Goal: Transaction & Acquisition: Purchase product/service

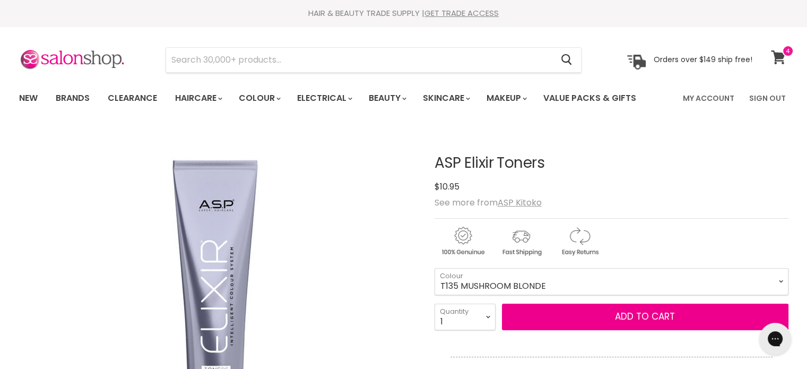
click at [789, 56] on span at bounding box center [788, 51] width 12 height 12
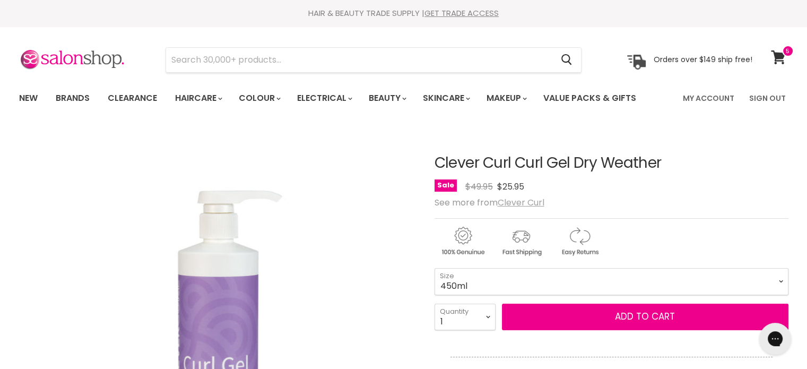
click at [529, 202] on u "Clever Curl" at bounding box center [521, 202] width 47 height 12
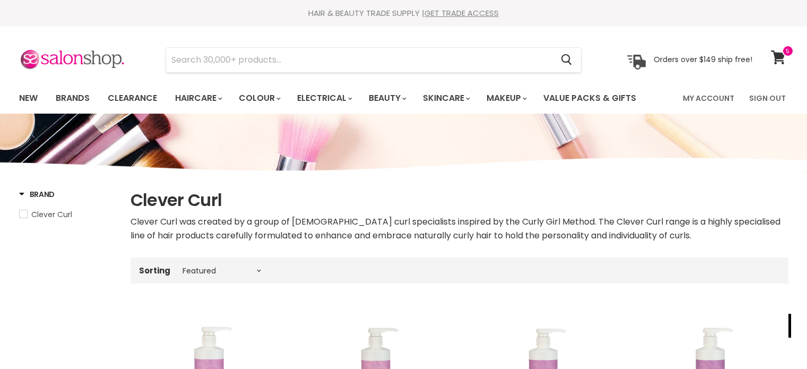
select select "manual"
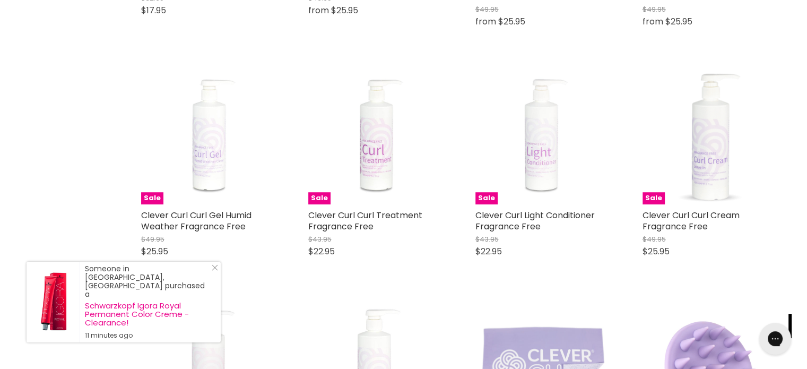
scroll to position [583, 0]
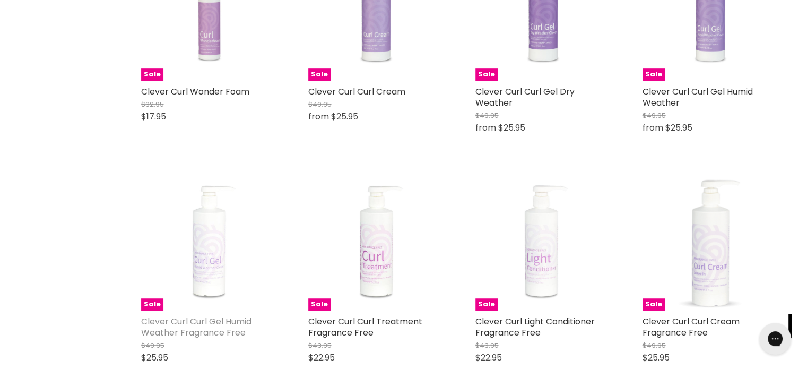
click at [205, 318] on link "Clever Curl Curl Gel Humid Weather Fragrance Free" at bounding box center [196, 326] width 110 height 23
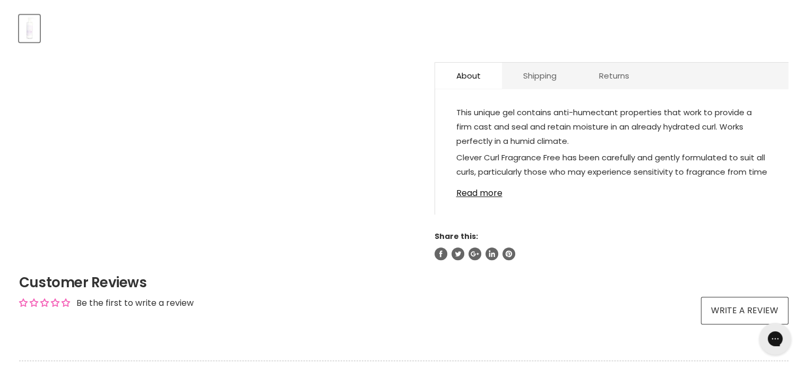
scroll to position [531, 0]
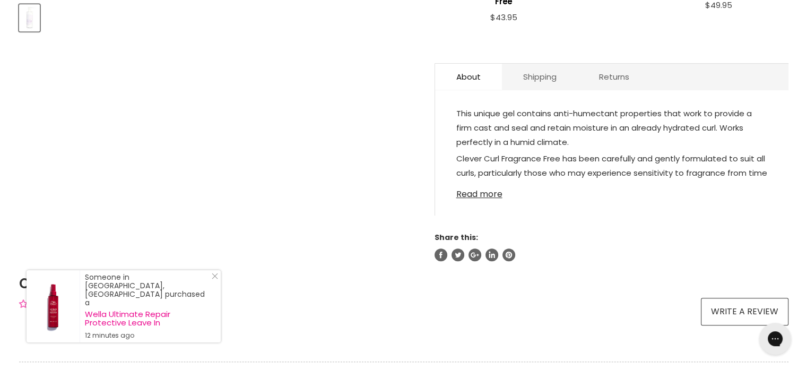
click at [483, 192] on link "Read more" at bounding box center [611, 191] width 311 height 16
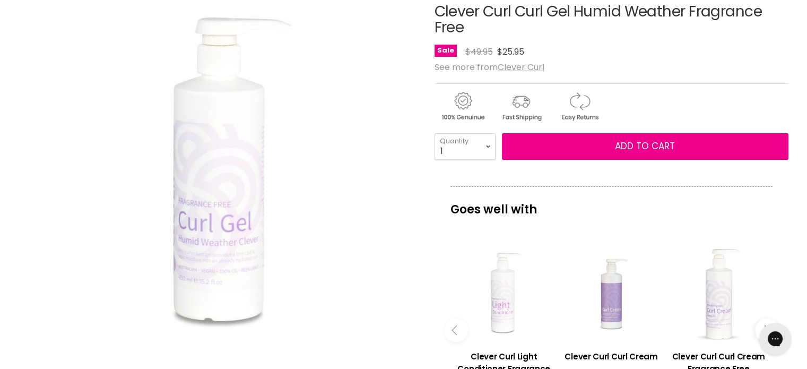
scroll to position [212, 0]
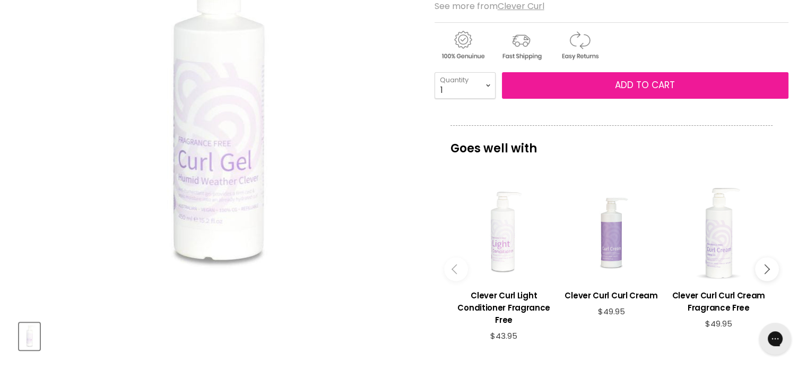
click at [667, 82] on span "Add to cart" at bounding box center [645, 85] width 60 height 13
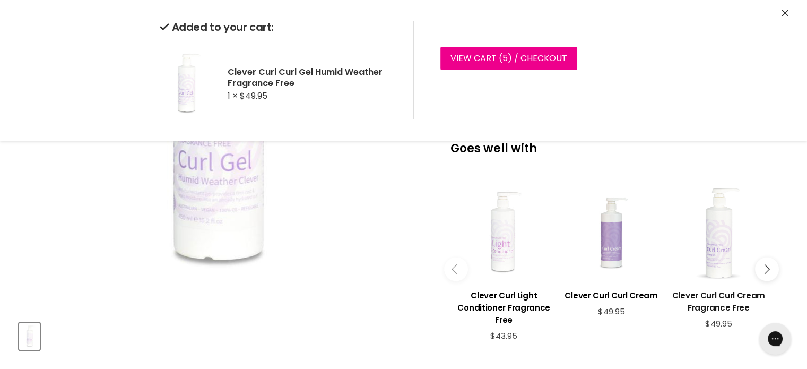
click at [713, 300] on h3 "Clever Curl Curl Cream Fragrance Free" at bounding box center [718, 301] width 97 height 24
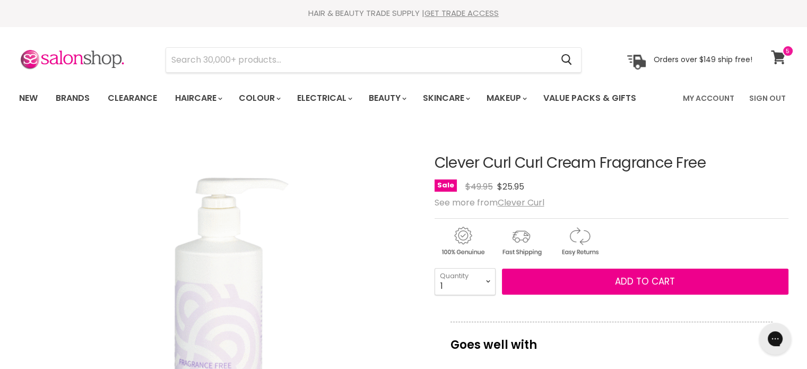
click at [774, 56] on icon at bounding box center [778, 57] width 15 height 14
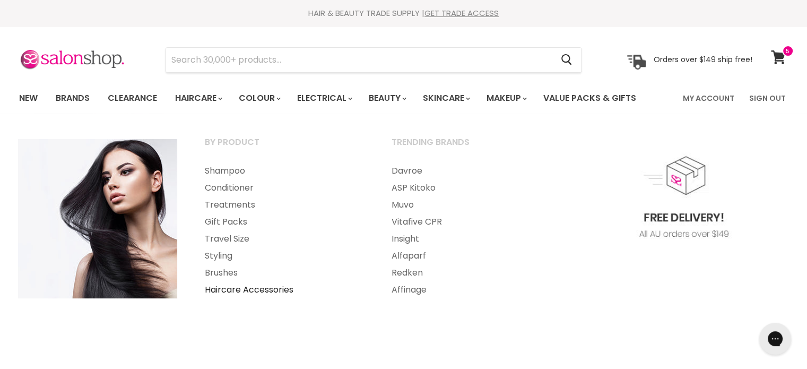
click at [224, 288] on link "Haircare Accessories" at bounding box center [284, 289] width 185 height 17
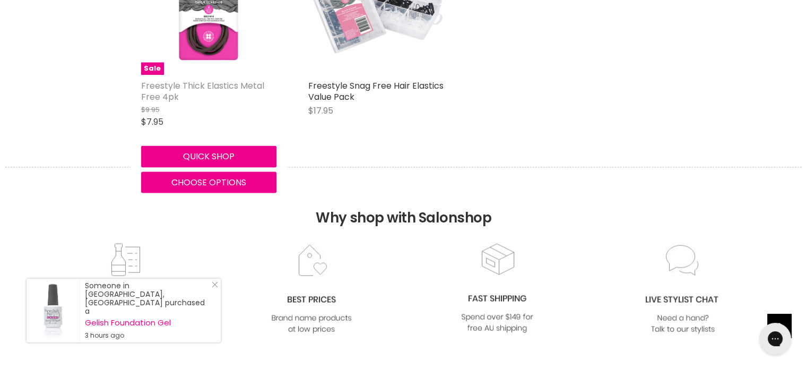
scroll to position [2123, 0]
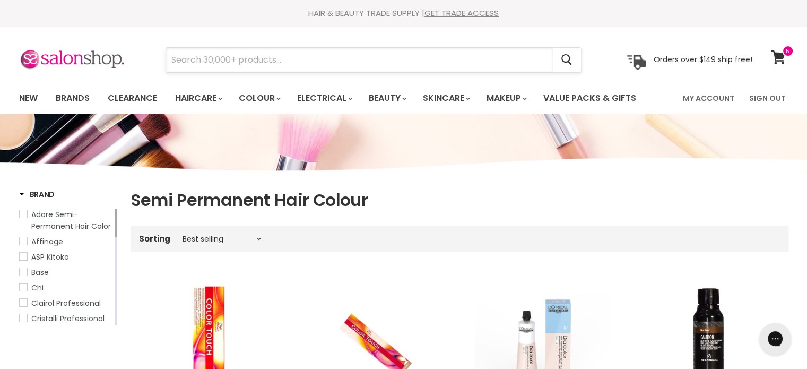
scroll to position [53, 0]
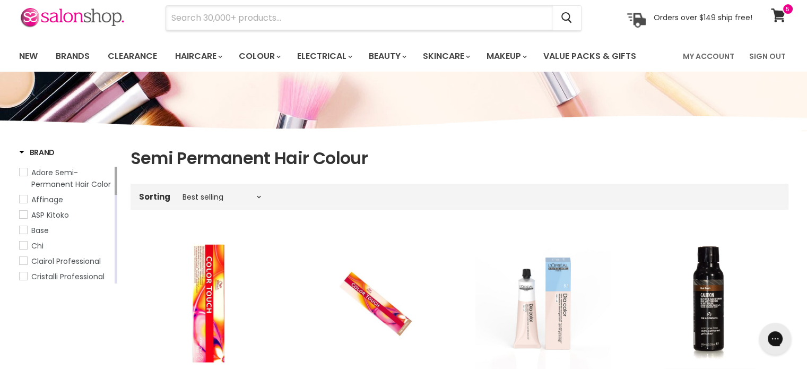
drag, startPoint x: 376, startPoint y: 63, endPoint x: 395, endPoint y: 59, distance: 19.5
click at [391, 61] on div "Menu Cancel" at bounding box center [403, 28] width 807 height 87
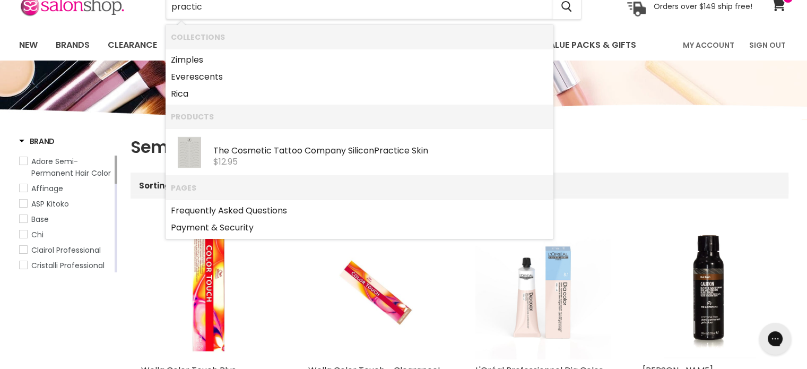
type input "practice"
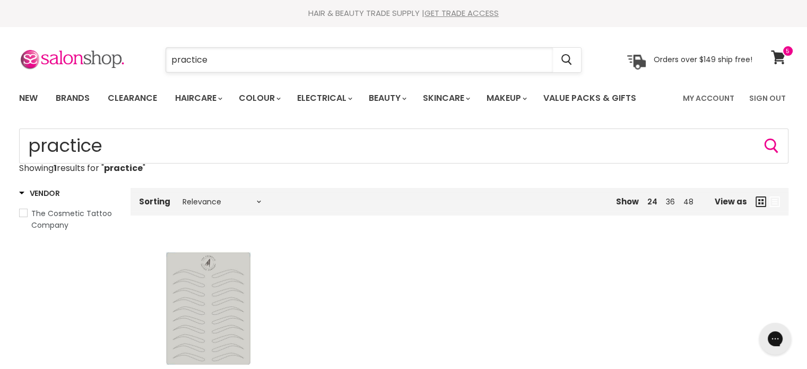
click at [302, 57] on input "practice" at bounding box center [359, 60] width 387 height 24
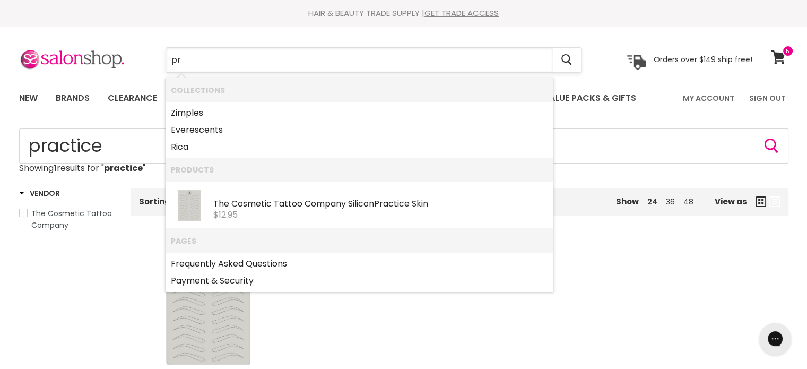
type input "p"
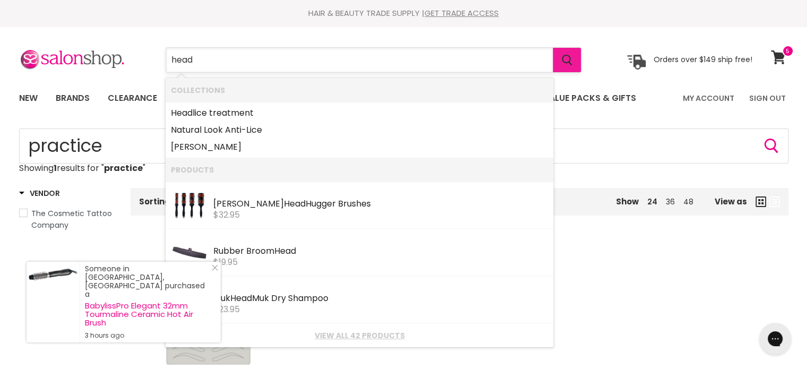
type input "head"
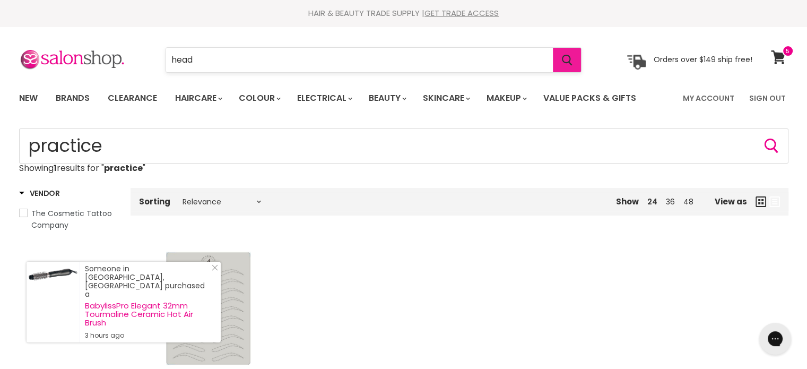
click at [574, 58] on button "Search" at bounding box center [567, 60] width 28 height 24
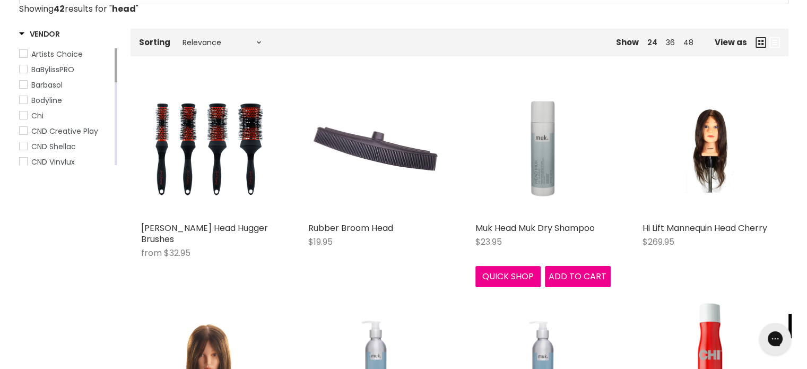
scroll to position [425, 0]
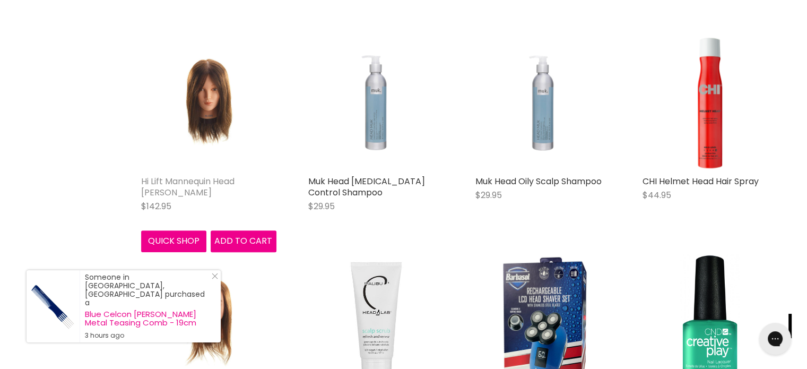
click at [208, 175] on link "Hi Lift Mannequin Head Alisha" at bounding box center [187, 186] width 93 height 23
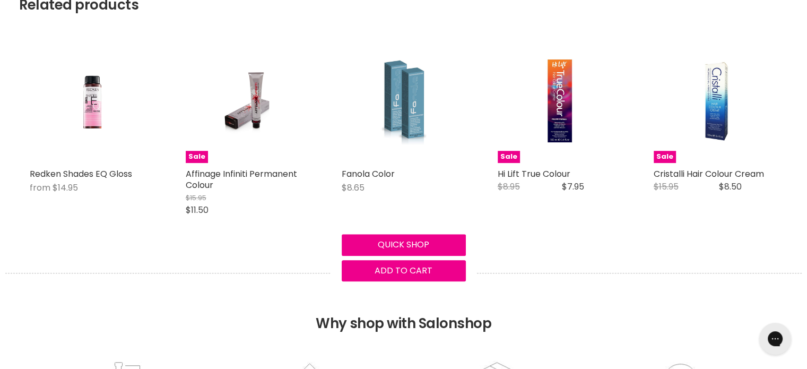
scroll to position [902, 0]
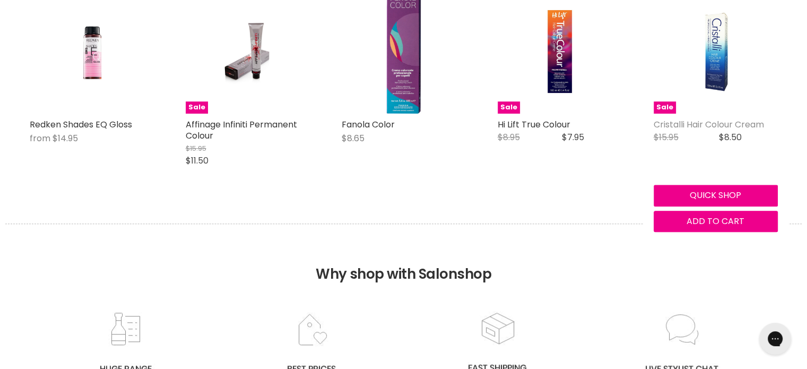
click at [724, 121] on link "Cristalli Hair Colour Cream" at bounding box center [709, 124] width 110 height 12
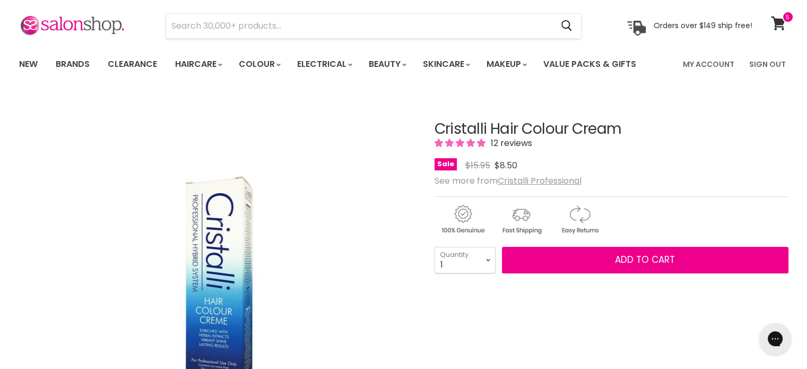
scroll to position [53, 0]
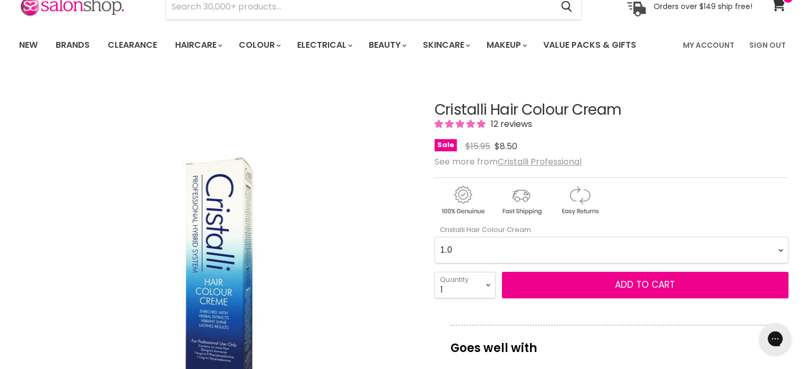
click at [540, 249] on Cream-0-0 "1.0 2.10 3.0 4.0 4.00 4.22 4.5 4.66 4.73 4.77 5.0 5.00 5.1 5.12 5.22 5.3 5.4 5.…" at bounding box center [612, 250] width 354 height 27
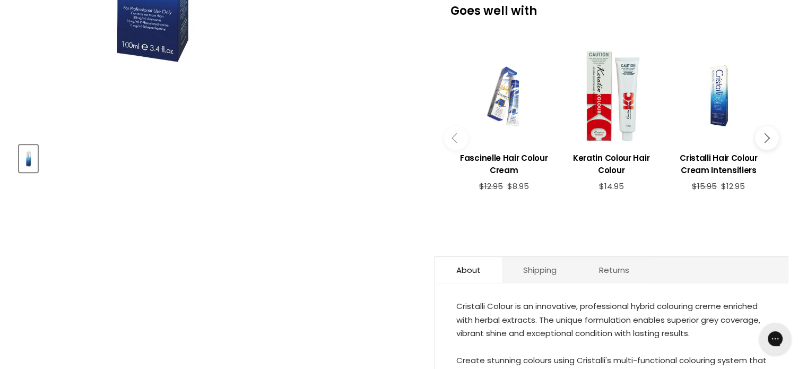
scroll to position [478, 0]
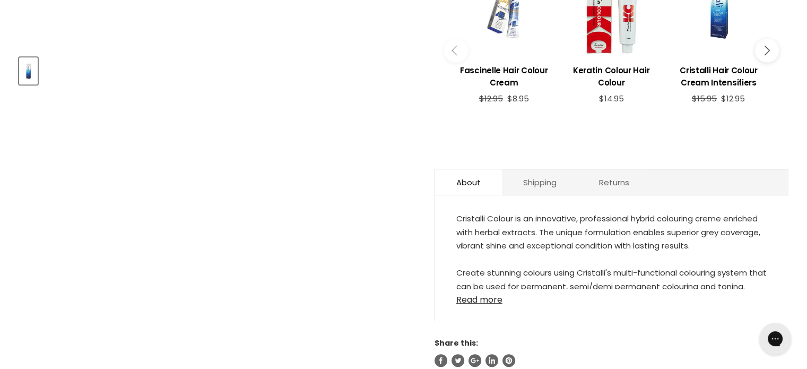
click at [470, 289] on link "Read more" at bounding box center [611, 297] width 311 height 16
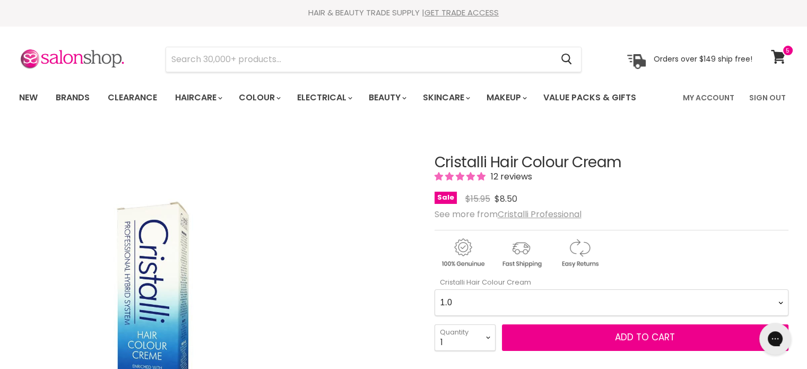
scroll to position [0, 0]
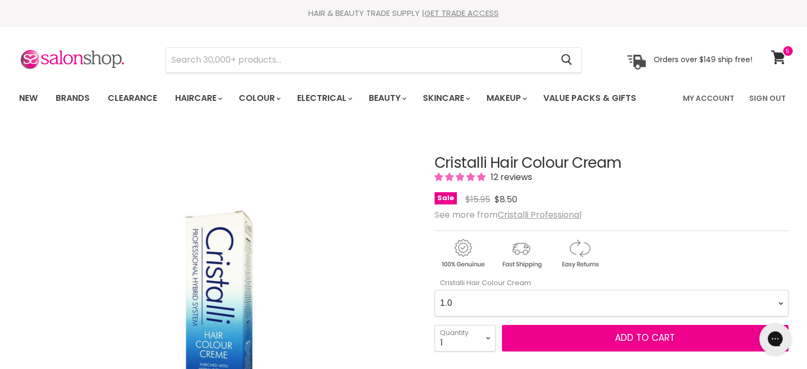
click at [482, 299] on Cream-0-0 "1.0 2.10 3.0 4.0 4.00 4.22 4.5 4.66 4.73 4.77 5.0 5.00 5.1 5.12 5.22 5.3 5.4 5.…" at bounding box center [612, 303] width 354 height 27
select Cream-0-0 "6.0"
click at [435, 290] on Cream-0-0 "1.0 2.10 3.0 4.0 4.00 4.22 4.5 4.66 4.73 4.77 5.0 5.00 5.1 5.12 5.22 5.3 5.4 5.…" at bounding box center [612, 303] width 354 height 27
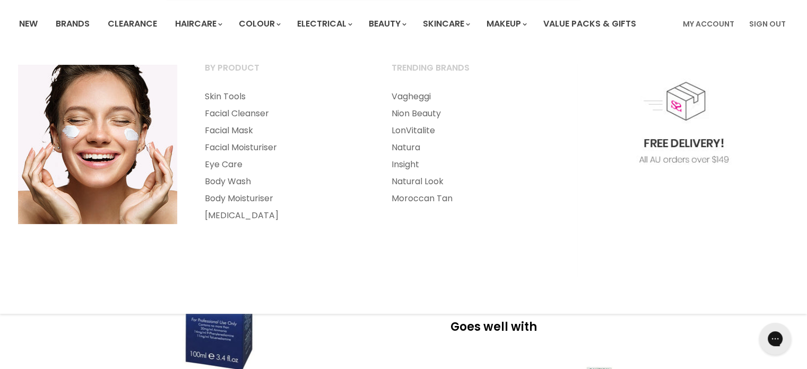
scroll to position [212, 0]
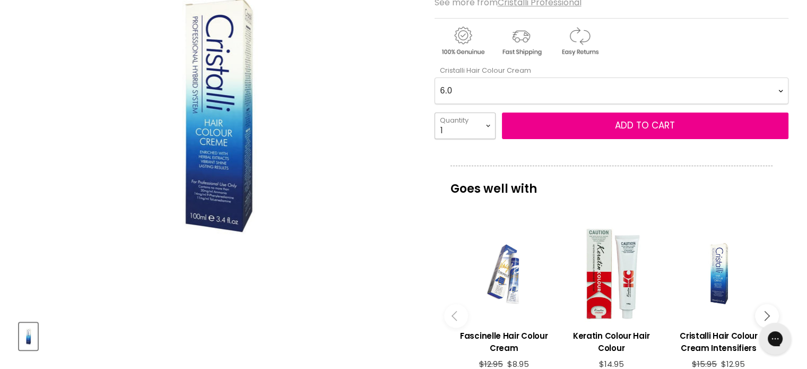
click at [485, 130] on select "1 2 3 4 5 6 7 8 9 10+" at bounding box center [465, 126] width 61 height 27
select select "2"
click at [435, 113] on select "1 2 3 4 5 6 7 8 9 10+" at bounding box center [465, 126] width 61 height 27
type input "2"
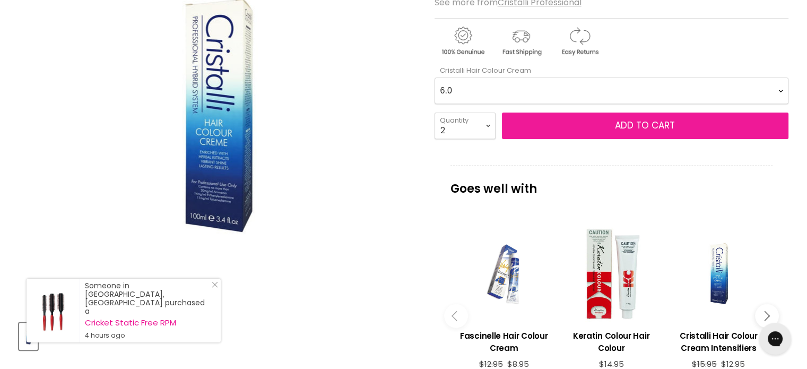
click at [552, 127] on button "Add to cart" at bounding box center [645, 126] width 287 height 27
click at [560, 123] on button "Add to cart" at bounding box center [645, 126] width 287 height 27
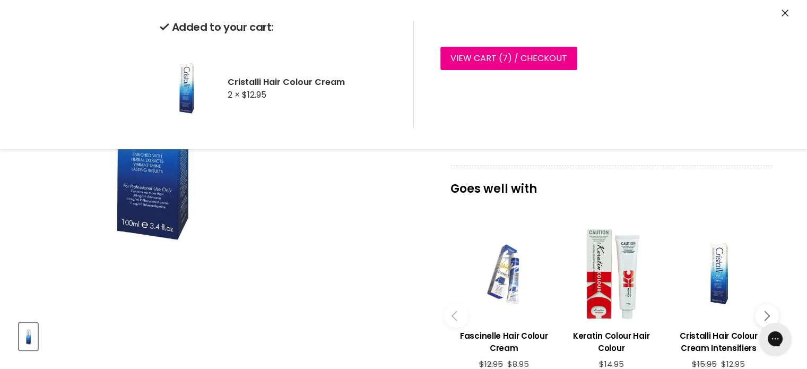
click at [358, 218] on div "Click or scroll to zoom Tap or pinch to zoom" at bounding box center [217, 114] width 396 height 396
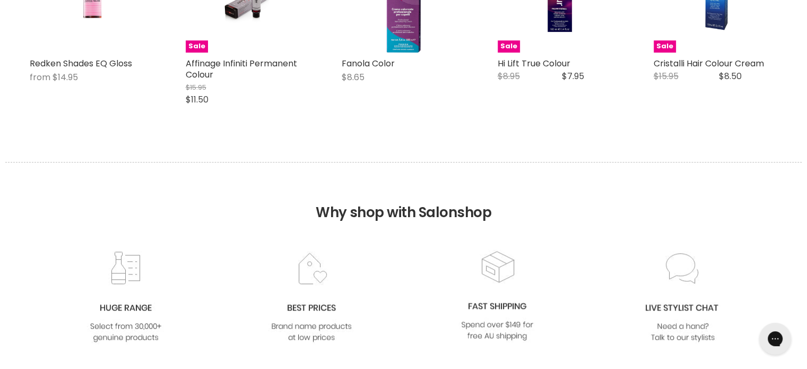
scroll to position [948, 0]
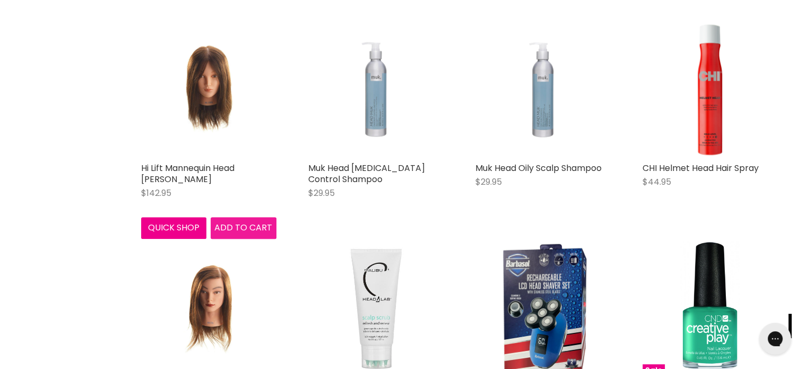
click at [239, 221] on span "Add to cart" at bounding box center [243, 227] width 58 height 12
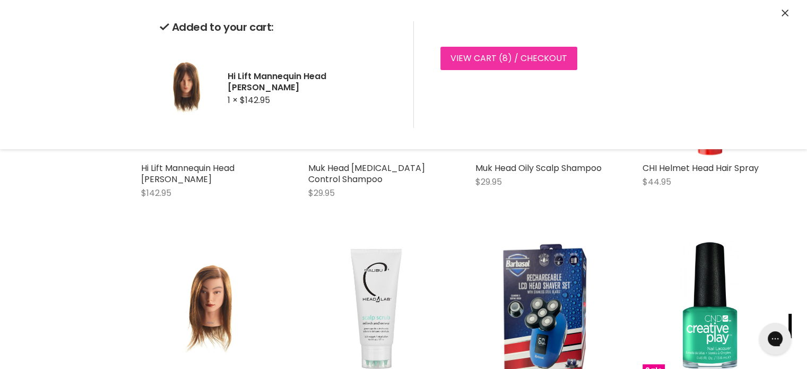
click at [516, 57] on link "View cart ( 8 ) / Checkout" at bounding box center [508, 58] width 137 height 23
